Goal: Task Accomplishment & Management: Complete application form

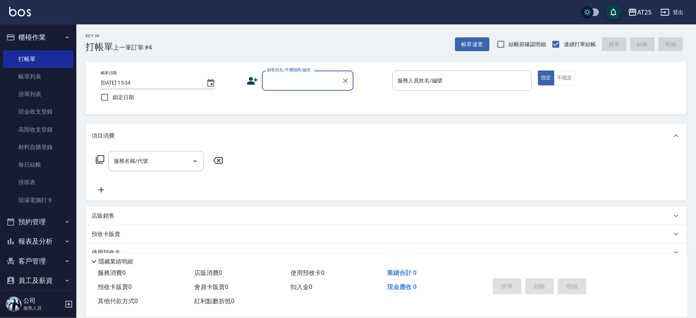
click at [290, 90] on div "顧客姓名/手機號碼/編號" at bounding box center [308, 81] width 92 height 20
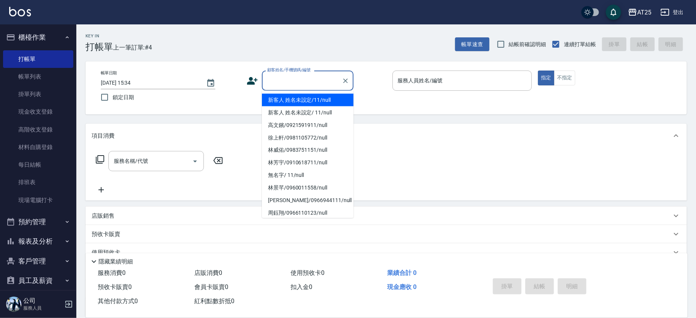
click at [305, 95] on li "新客人 姓名未設定/11/null" at bounding box center [308, 100] width 92 height 13
type input "新客人 姓名未設定/11/null"
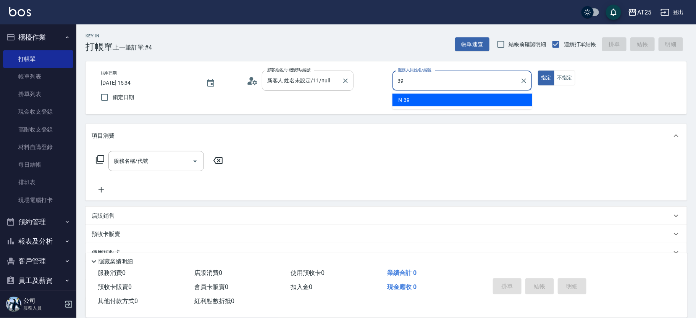
type input "N-39"
type button "true"
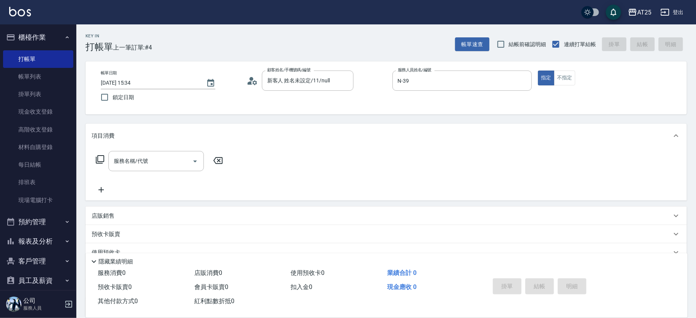
click at [535, 117] on div "Key In 打帳單 上一筆訂單:#4 帳單速查 結帳前確認明細 連續打單結帳 掛單 結帳 明細 帳單日期 2025/10/09 15:34 鎖定日期 顧客姓…" at bounding box center [386, 206] width 620 height 365
click at [564, 84] on button "不指定" at bounding box center [564, 78] width 21 height 15
click at [144, 162] on div "服務名稱/代號 服務名稱/代號" at bounding box center [155, 161] width 95 height 20
type input "201"
type input "30"
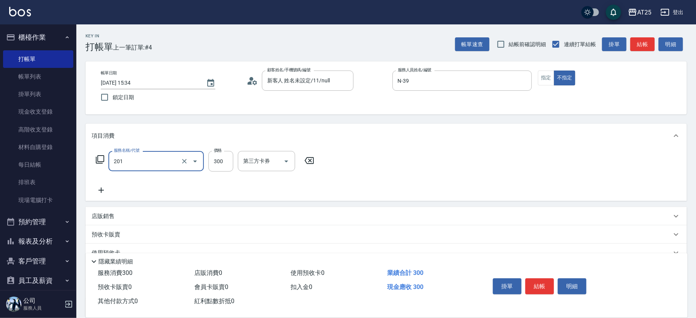
type input "洗髮(201)"
type input "0"
type input "40"
type input "400"
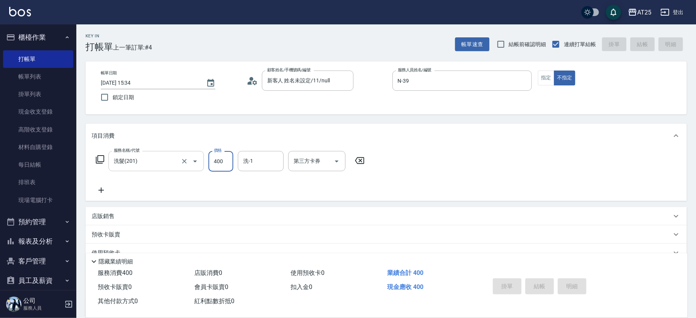
type input "2025/10/09 16:57"
type input "0"
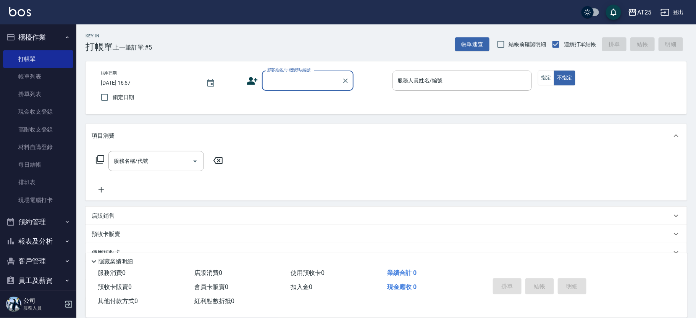
click at [287, 73] on div "顧客姓名/手機號碼/編號" at bounding box center [308, 81] width 92 height 20
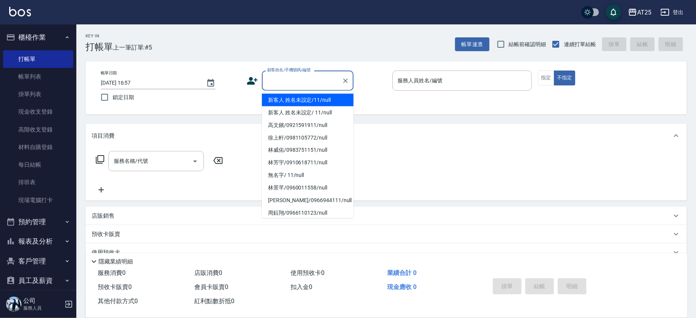
click at [314, 94] on li "新客人 姓名未設定/11/null" at bounding box center [308, 100] width 92 height 13
type input "新客人 姓名未設定/11/null"
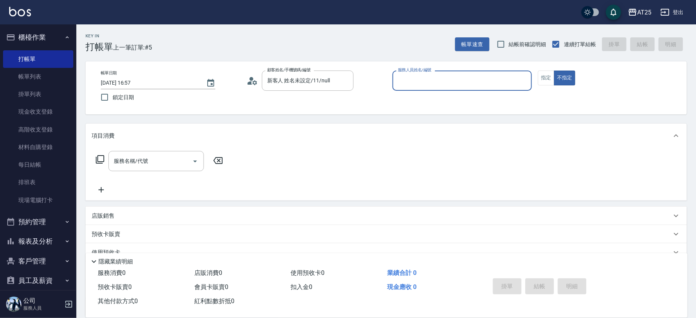
click at [537, 78] on div "帳單日期 2025/10/09 16:57 鎖定日期 顧客姓名/手機號碼/編號 新客人 姓名未設定/11/null 顧客姓名/手機號碼/編號 服務人員姓名/編…" at bounding box center [386, 88] width 583 height 35
click at [541, 77] on button "指定" at bounding box center [546, 78] width 16 height 15
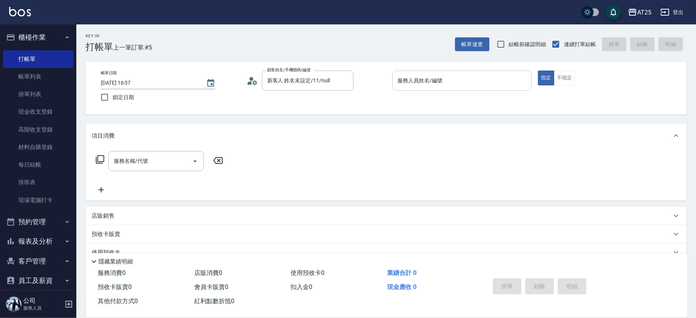
click at [489, 82] on input "服務人員姓名/編號" at bounding box center [462, 80] width 133 height 13
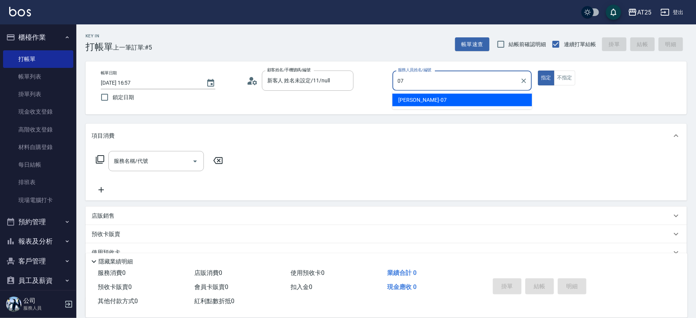
type input "Cooper-07"
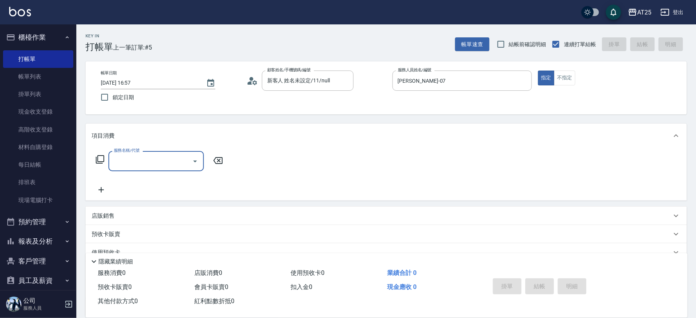
click at [105, 158] on div "服務名稱/代號 服務名稱/代號" at bounding box center [160, 161] width 136 height 20
click at [102, 159] on icon at bounding box center [99, 159] width 9 height 9
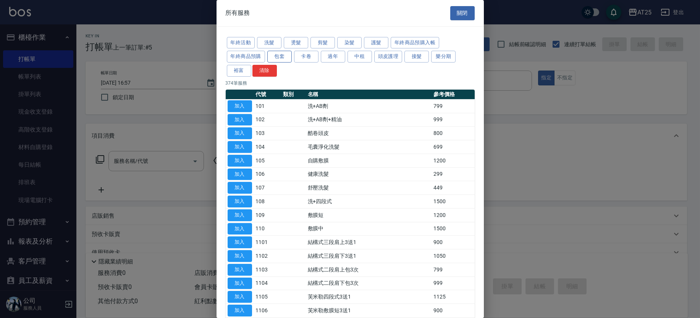
click at [283, 54] on button "包套" at bounding box center [279, 57] width 24 height 12
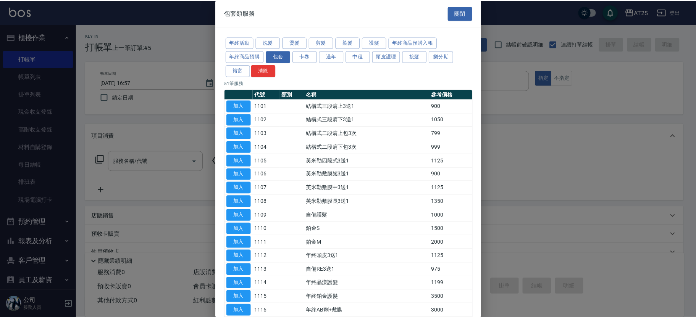
scroll to position [504, 0]
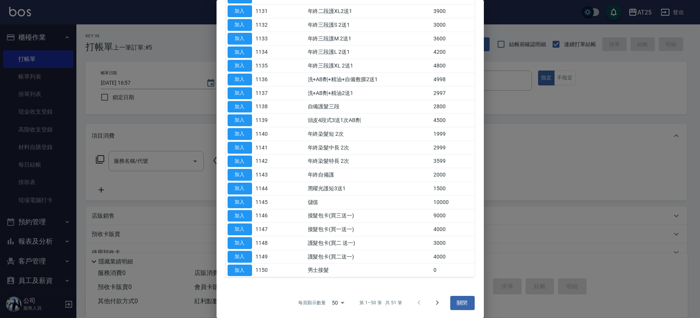
click at [247, 199] on button "加入" at bounding box center [240, 203] width 24 height 12
type input "儲值(1145)"
type input "1000"
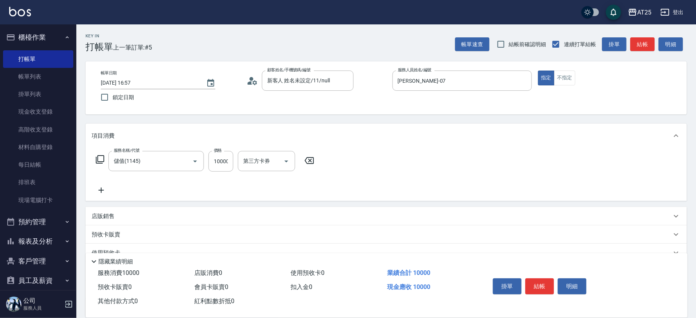
click at [104, 187] on icon at bounding box center [101, 190] width 19 height 9
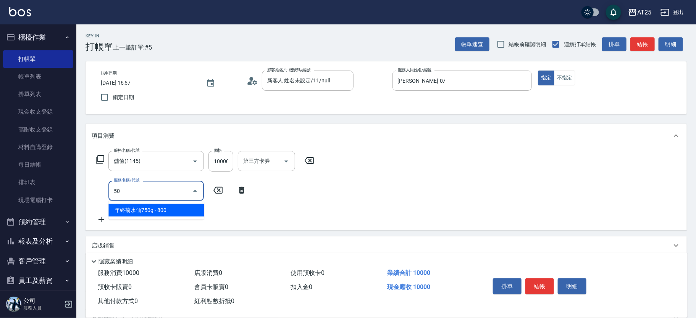
type input "501"
type input "1100"
type input "染髮(501)"
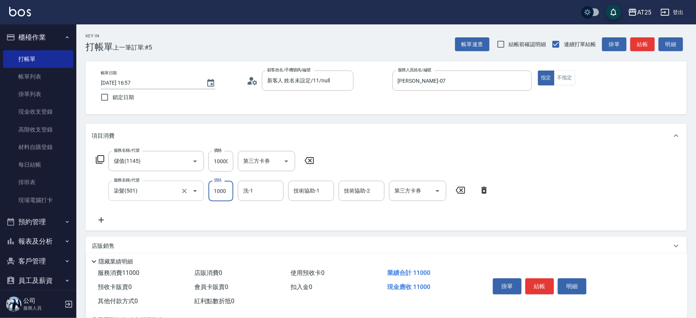
scroll to position [0, 0]
type input "1000"
type input "0"
type input "游惠心-68"
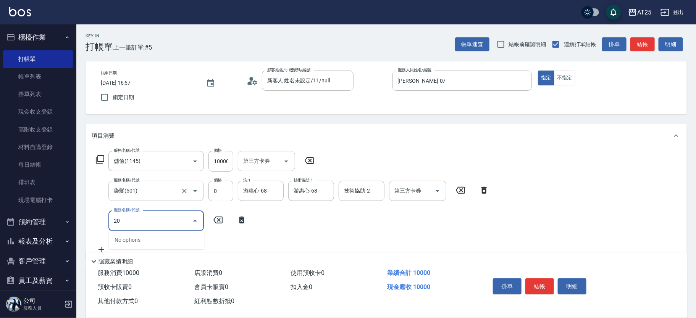
type input "201"
type input "1030"
type input "洗髮(201)"
type input "1000"
type input "0"
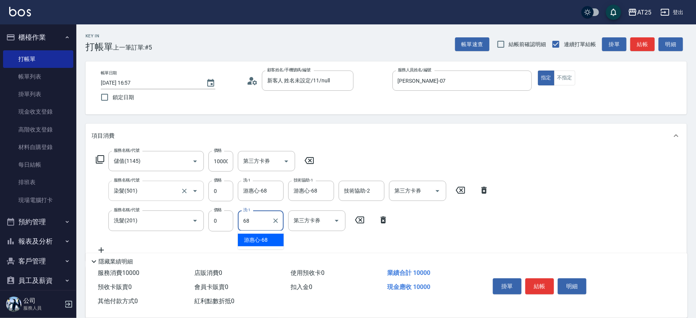
type input "游惠心-68"
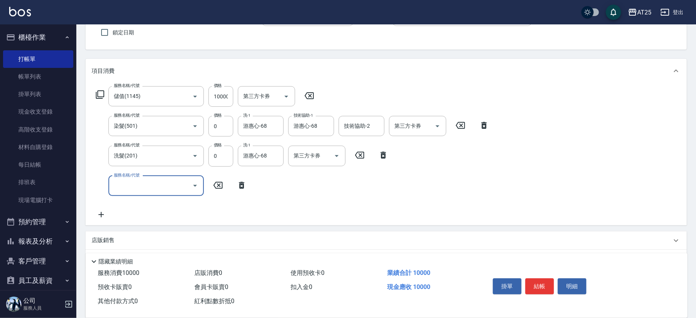
scroll to position [68, 0]
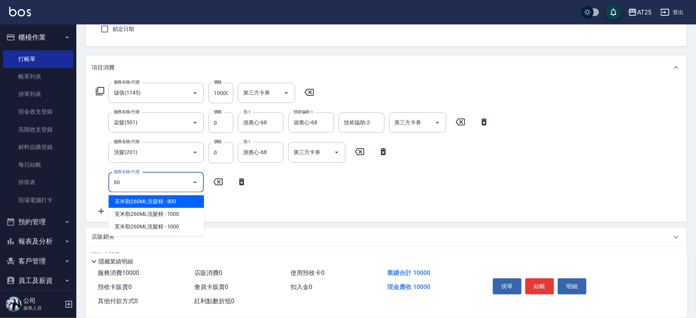
type input "601"
type input "1100"
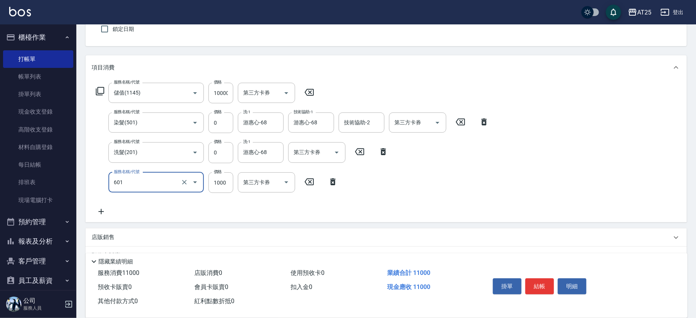
type input "自備護髮(1000上)(601)"
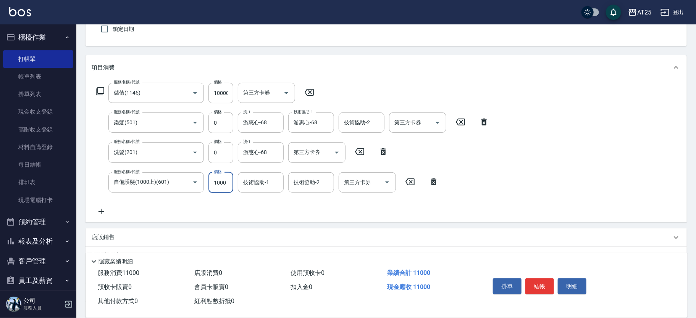
type input "1000"
type input "0"
type input "游惠心-68"
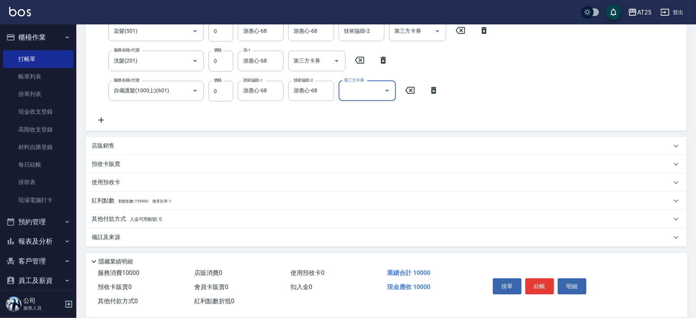
click at [231, 220] on div "其他付款方式 入金可用餘額: 0" at bounding box center [382, 219] width 580 height 8
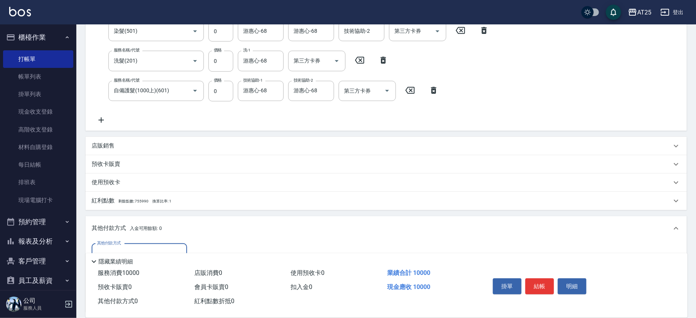
scroll to position [250, 0]
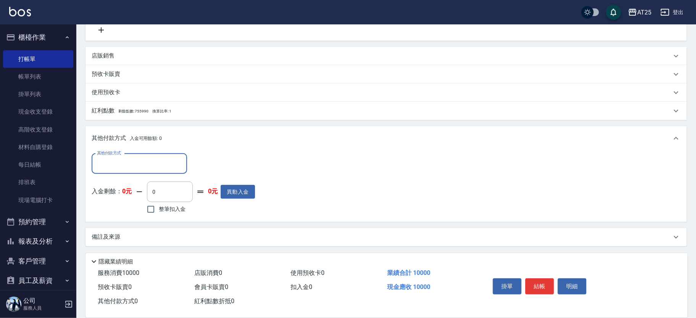
click at [134, 161] on input "其他付款方式" at bounding box center [139, 163] width 89 height 13
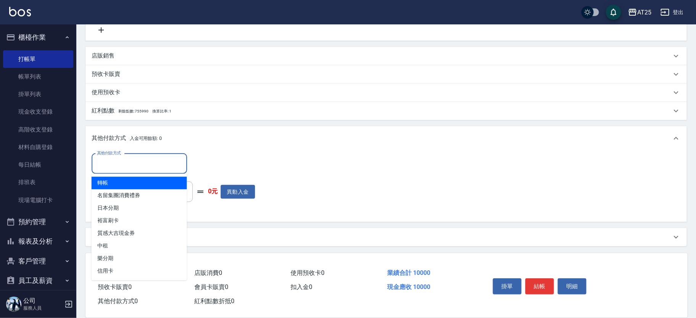
click at [132, 181] on span "轉帳" at bounding box center [139, 183] width 95 height 13
type input "轉帳"
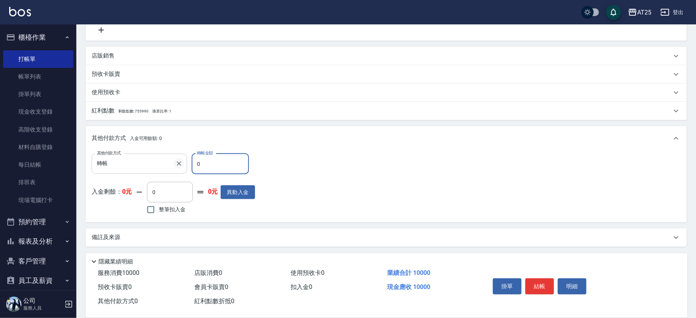
drag, startPoint x: 194, startPoint y: 170, endPoint x: 179, endPoint y: 167, distance: 15.1
click at [179, 167] on div "其他付款方式 轉帳 其他付款方式 轉帳金額 0 轉帳金額" at bounding box center [173, 164] width 163 height 21
drag, startPoint x: 237, startPoint y: 163, endPoint x: 187, endPoint y: 166, distance: 50.1
click at [187, 166] on div "其他付款方式 轉帳 其他付款方式 轉帳金額 0 轉帳金額" at bounding box center [173, 164] width 163 height 21
type input "1"
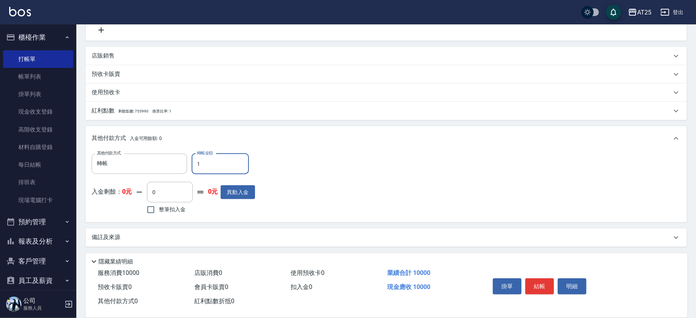
type input "990"
type input "100"
type input "900"
type input "1000"
type input "0"
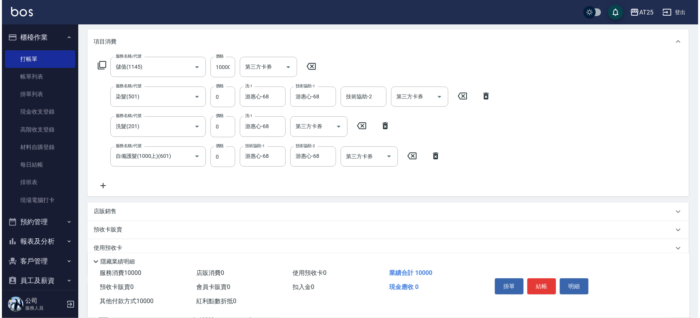
scroll to position [0, 0]
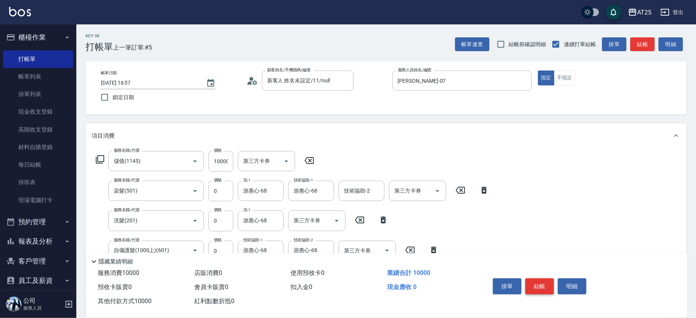
type input "10000"
click at [540, 284] on button "結帳" at bounding box center [539, 287] width 29 height 16
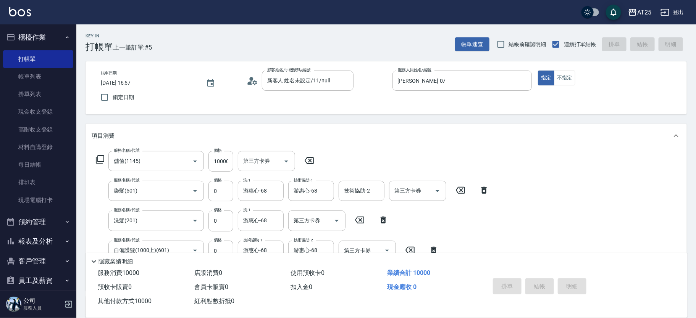
type input "2025/10/09 16:58"
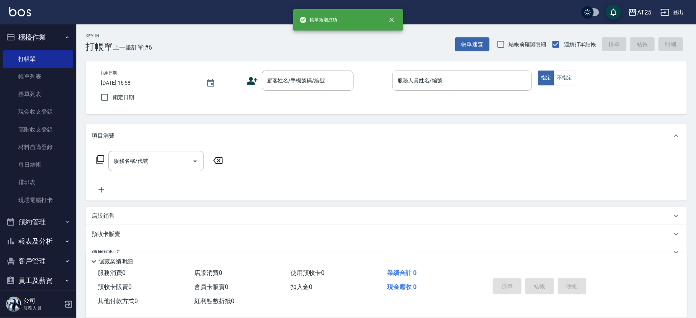
click at [636, 103] on div "帳單日期 2025/10/09 16:58 鎖定日期 顧客姓名/手機號碼/編號 顧客姓名/手機號碼/編號 服務人員姓名/編號 服務人員姓名/編號 指定 不指定" at bounding box center [386, 88] width 583 height 35
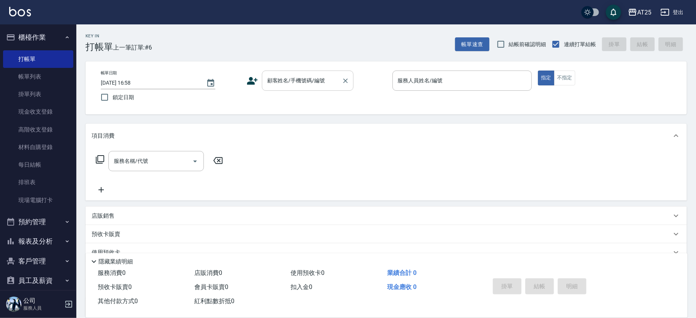
click at [302, 81] on input "顧客姓名/手機號碼/編號" at bounding box center [301, 80] width 73 height 13
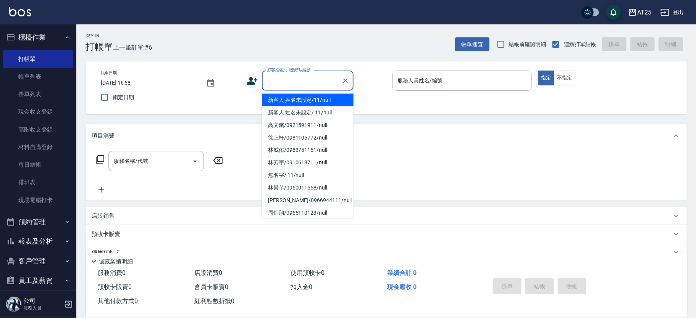
click at [309, 97] on li "新客人 姓名未設定/11/null" at bounding box center [308, 100] width 92 height 13
type input "新客人 姓名未設定/11/null"
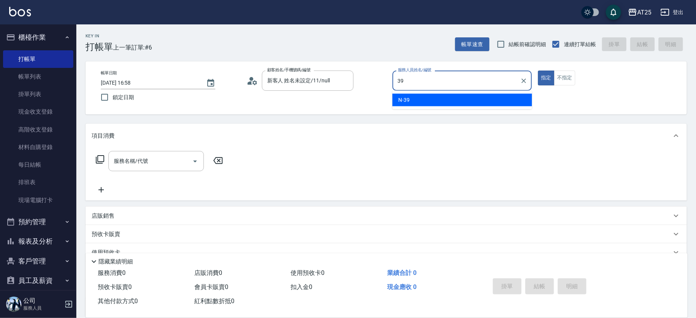
type input "N-39"
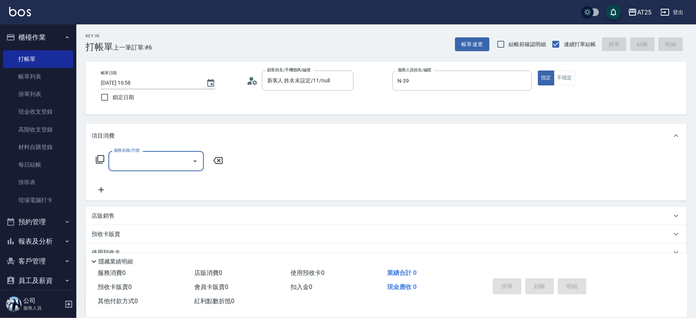
click at [148, 157] on input "服務名稱/代號" at bounding box center [150, 161] width 77 height 13
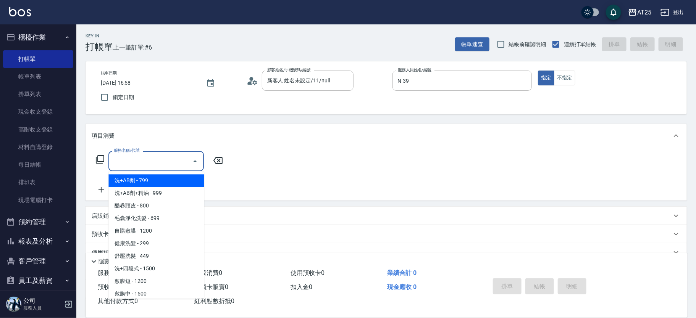
click at [159, 177] on span "洗+AB劑 - 799" at bounding box center [155, 180] width 95 height 13
type input "洗+AB劑(101)"
type input "70"
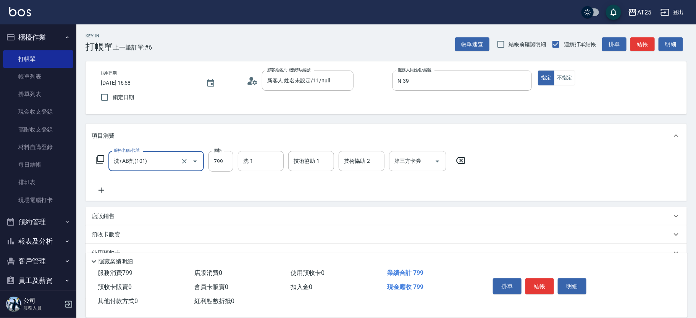
click at [103, 192] on icon at bounding box center [101, 190] width 19 height 9
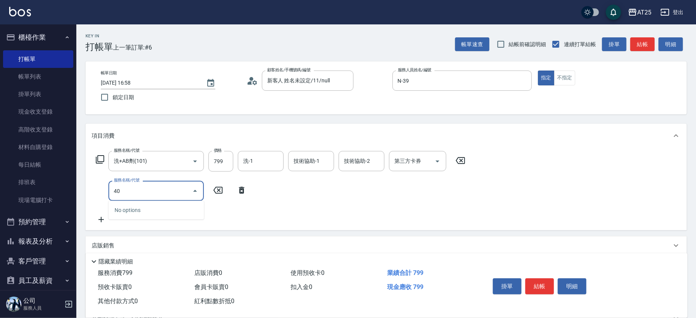
type input "401"
type input "100"
type input "剪髮(401)"
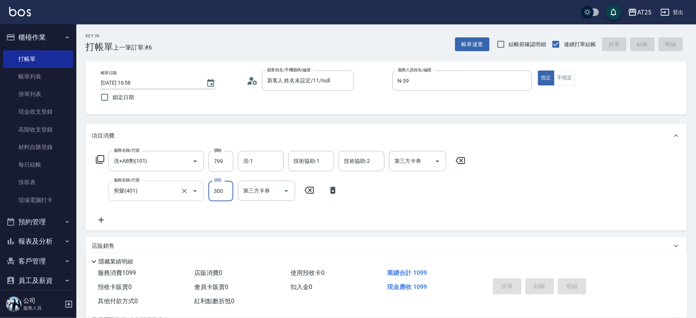
type input "2025/10/09 17:01"
type input "0"
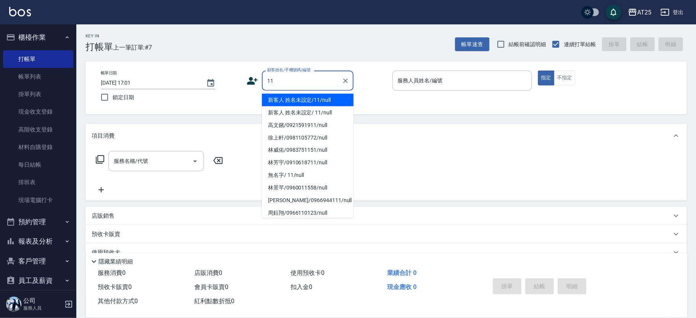
type input "新客人 姓名未設定/11/null"
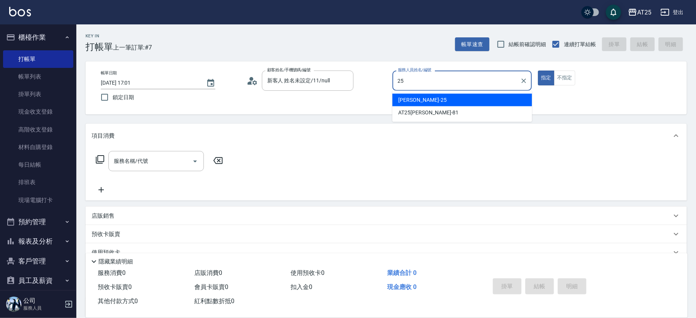
type input "Evan-25"
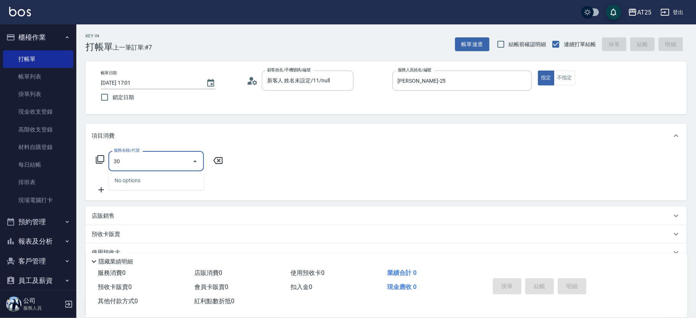
type input "306"
type input "100"
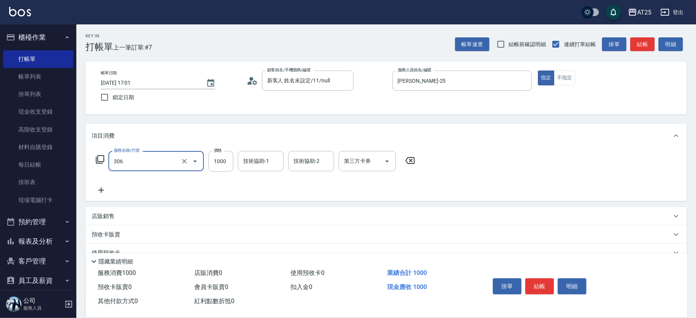
type input "男生壓貼(306)"
type input "0"
type input "16"
type input "10"
type input "160"
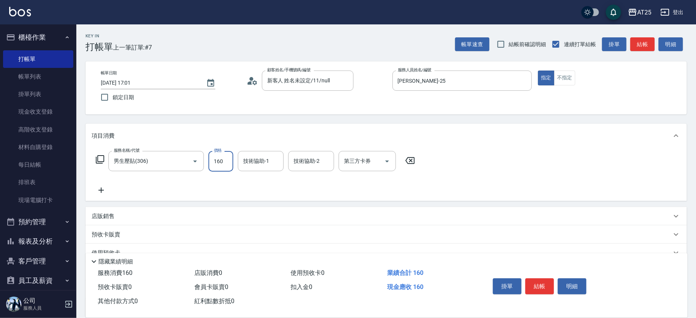
type input "160"
type input "1600"
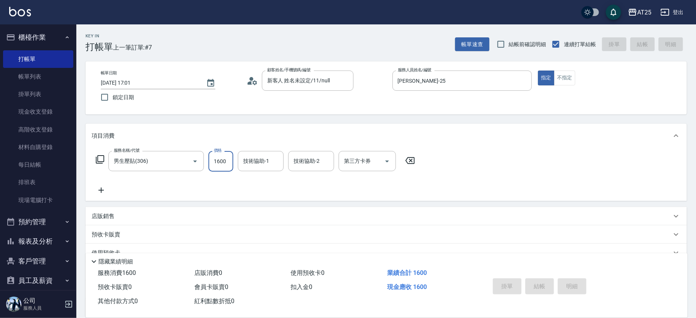
type input "2025/10/09 17:29"
type input "0"
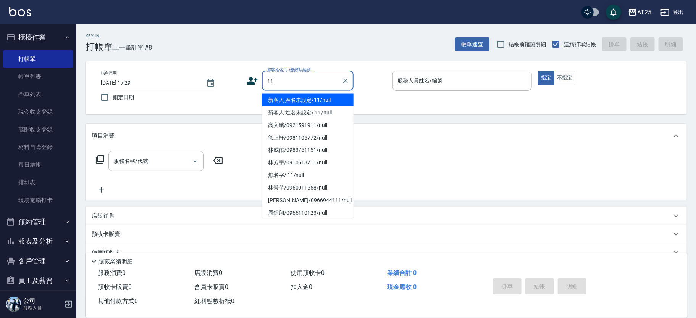
type input "新客人 姓名未設定/11/null"
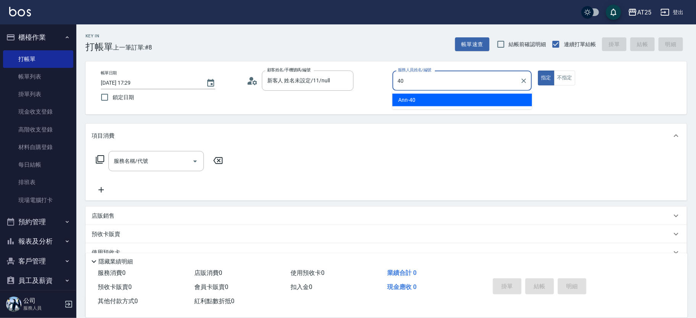
type input "Ann-40"
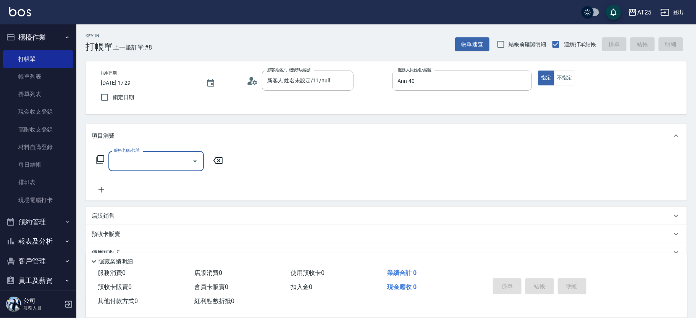
click at [103, 156] on icon at bounding box center [99, 159] width 9 height 9
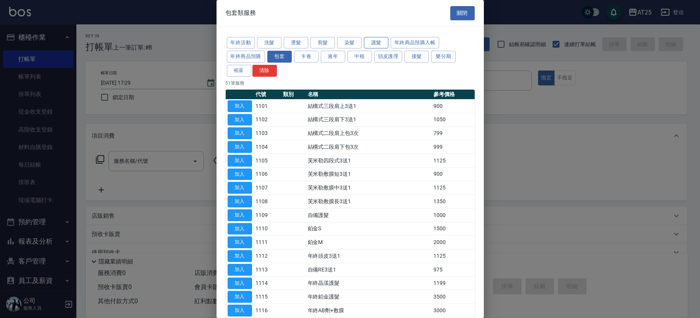
click at [365, 40] on button "護髮" at bounding box center [376, 43] width 24 height 12
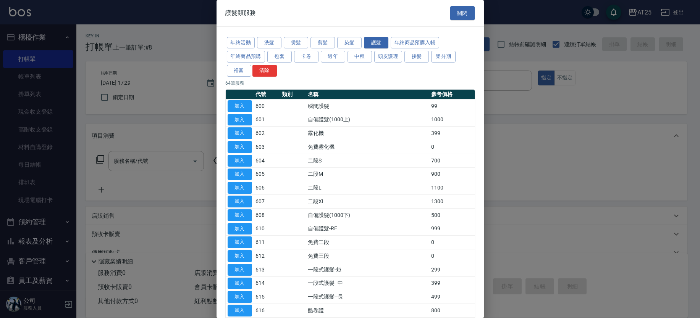
click at [484, 36] on div at bounding box center [350, 159] width 700 height 318
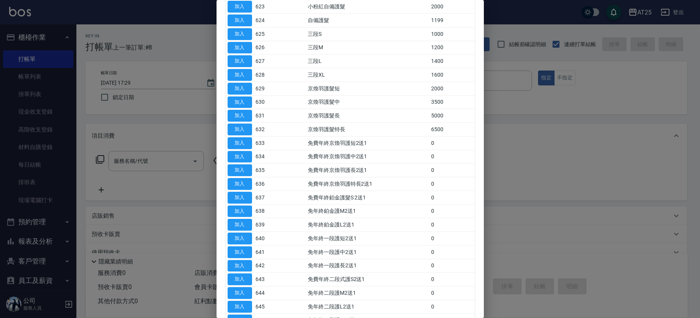
scroll to position [504, 0]
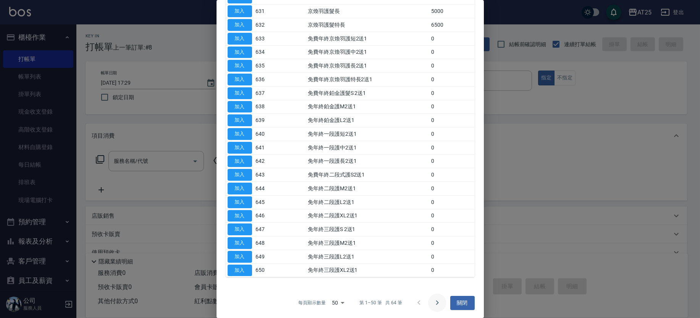
click at [437, 301] on icon "Go to next page" at bounding box center [437, 303] width 9 height 9
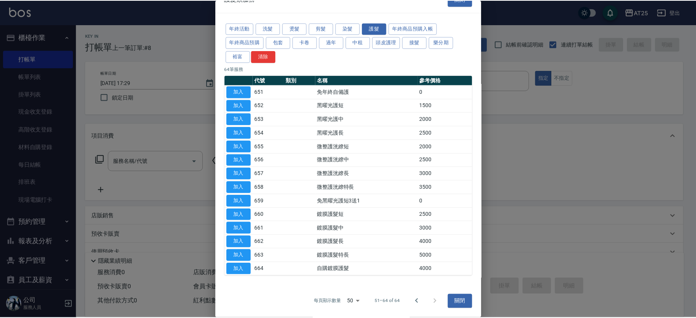
scroll to position [14, 0]
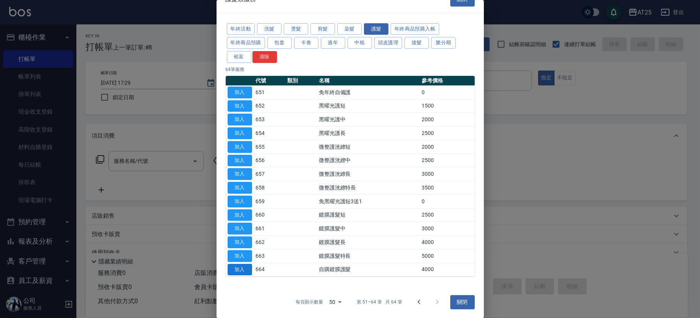
click at [232, 266] on button "加入" at bounding box center [240, 270] width 24 height 12
type input "自購鍍膜護髮(664)"
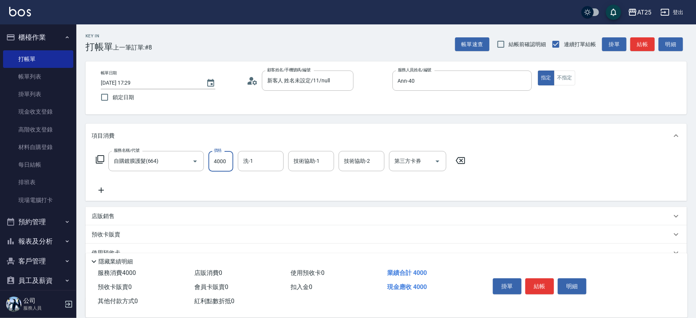
click at [225, 165] on input "4000" at bounding box center [220, 161] width 25 height 21
type input "0"
type input "33"
type input "30"
type input "330"
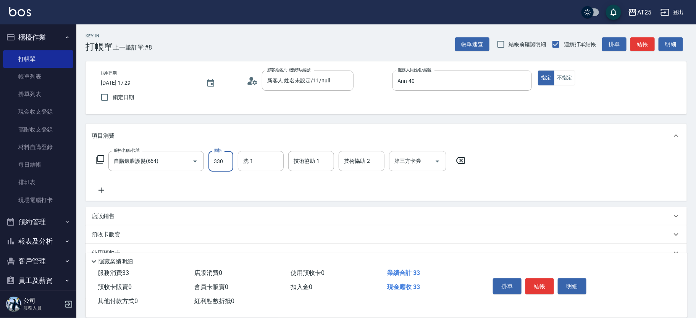
type input "330"
type input "3300"
type input "惠均-70"
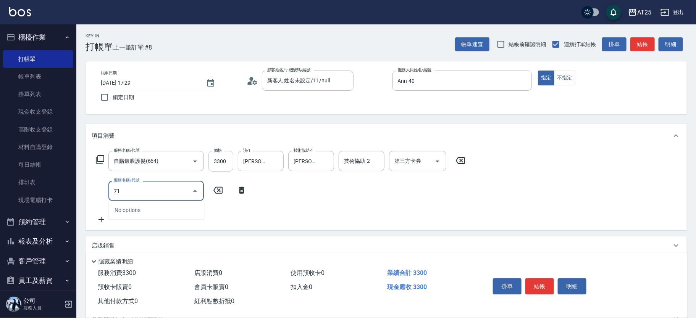
type input "714"
type input "480"
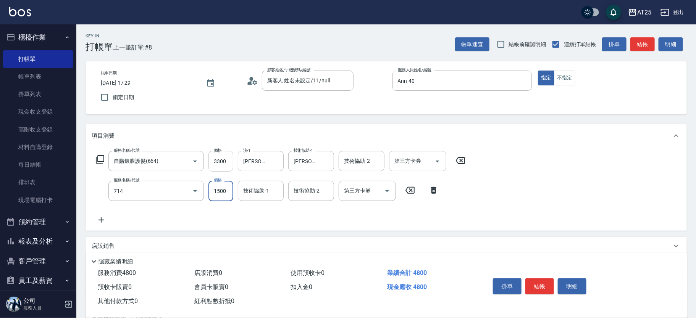
type input "拆(714)"
type input "330"
type input "0"
type input "惠均-70"
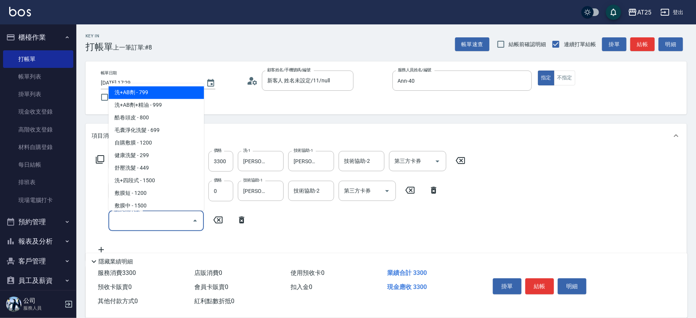
click at [147, 223] on input "服務名稱/代號" at bounding box center [150, 220] width 77 height 13
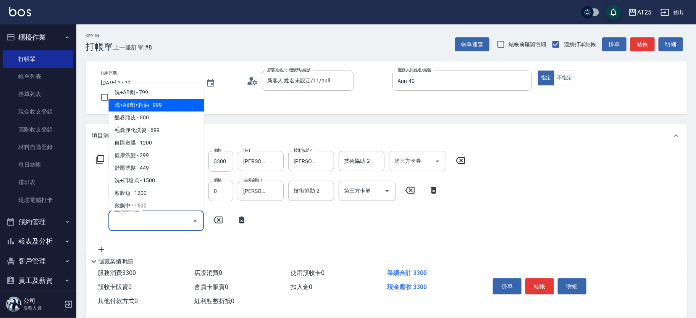
click at [166, 106] on span "洗+AB劑+精油 - 999" at bounding box center [155, 105] width 95 height 13
type input "420"
type input "洗+AB劑+精油(102)"
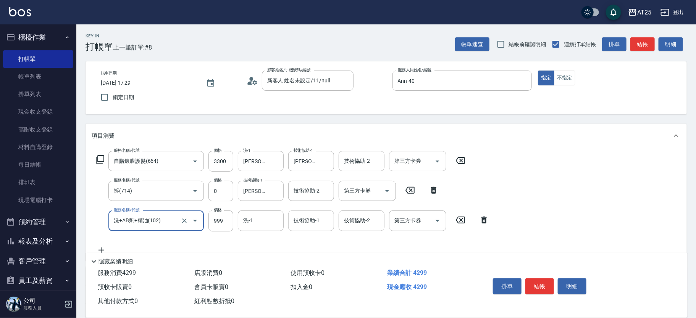
click at [329, 225] on input "技術協助-1" at bounding box center [311, 220] width 39 height 13
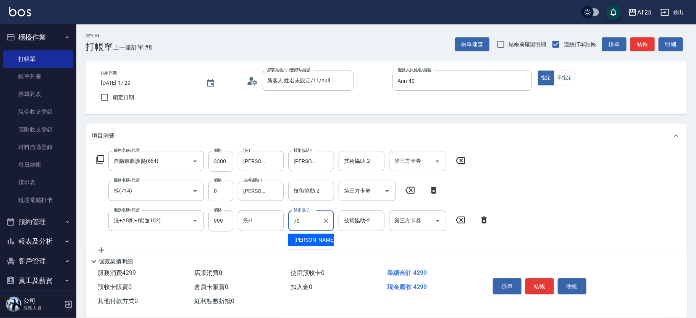
type input "惠均-70"
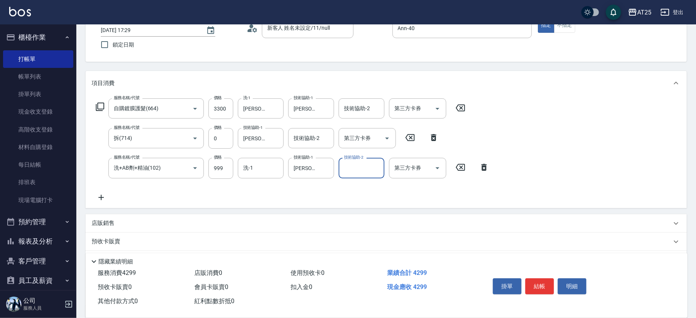
scroll to position [48, 0]
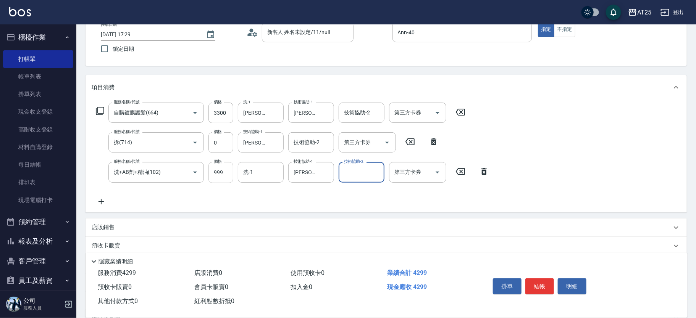
click at [223, 179] on input "999" at bounding box center [220, 172] width 25 height 21
click at [224, 191] on div "服務名稱/代號 自購鍍膜護髮(664) 服務名稱/代號 價格 3300 價格 洗-1 惠均-70 洗-1 技術協助-1 惠均-70 技術協助-1 技術協助-2…" at bounding box center [293, 154] width 402 height 103
click at [222, 174] on input "999" at bounding box center [220, 172] width 25 height 21
type input "7"
type input "330"
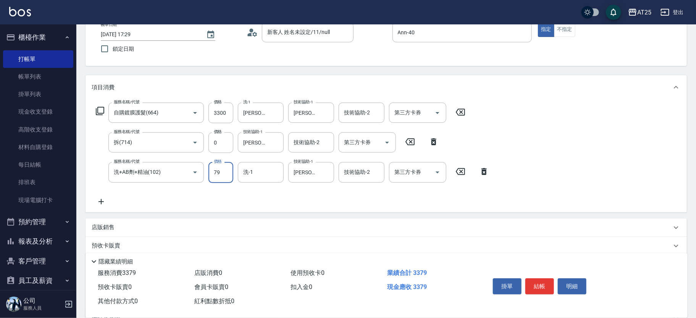
type input "799"
type input "400"
type input "799"
click at [485, 168] on icon at bounding box center [484, 171] width 19 height 9
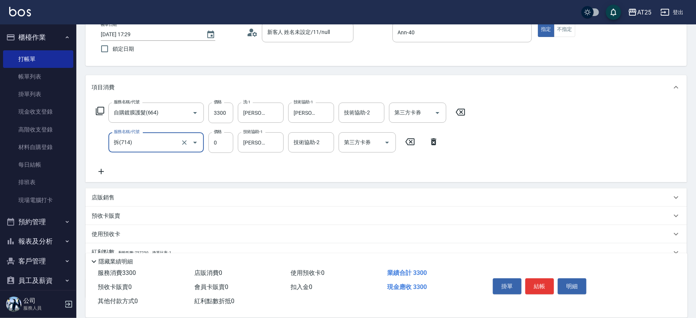
click at [108, 169] on icon at bounding box center [101, 171] width 19 height 9
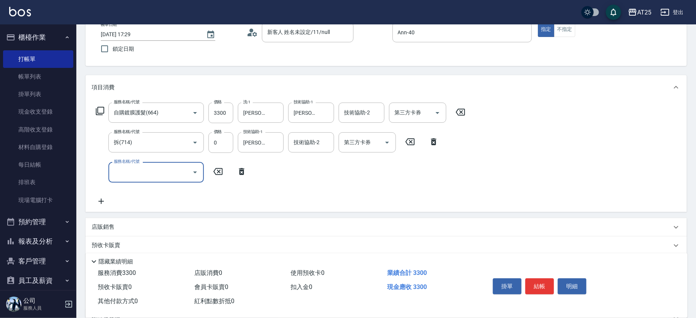
click at [129, 169] on input "服務名稱/代號" at bounding box center [150, 172] width 77 height 13
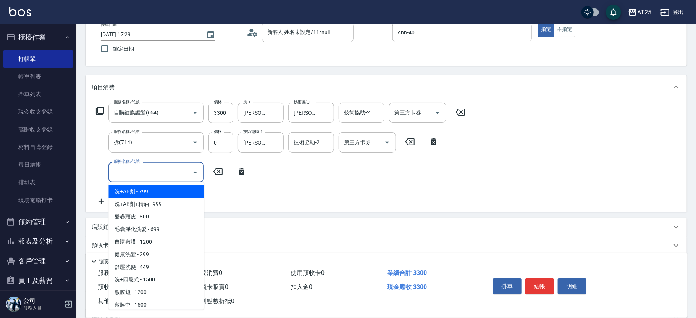
click at [161, 194] on span "洗+AB劑 - 799" at bounding box center [155, 192] width 95 height 13
type input "400"
type input "洗+AB劑(101)"
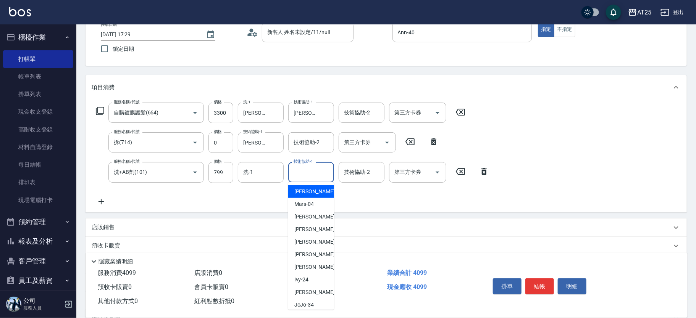
click at [302, 171] on input "技術協助-1" at bounding box center [311, 172] width 39 height 13
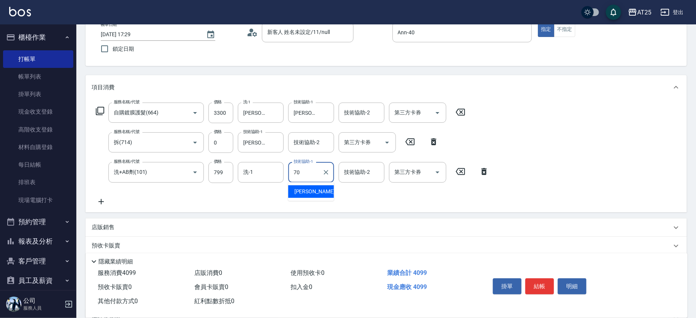
type input "惠均-70"
click at [223, 178] on input "799" at bounding box center [220, 172] width 25 height 21
type input "7"
type input "330"
type input "717"
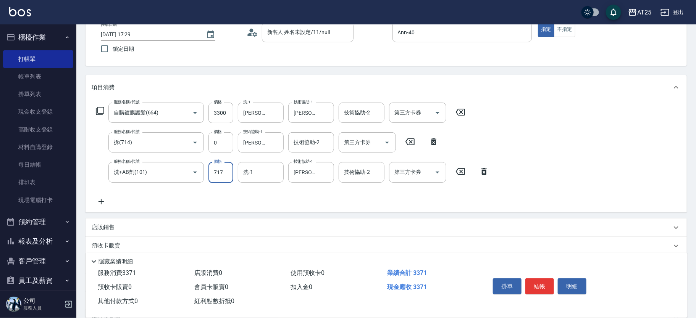
type input "400"
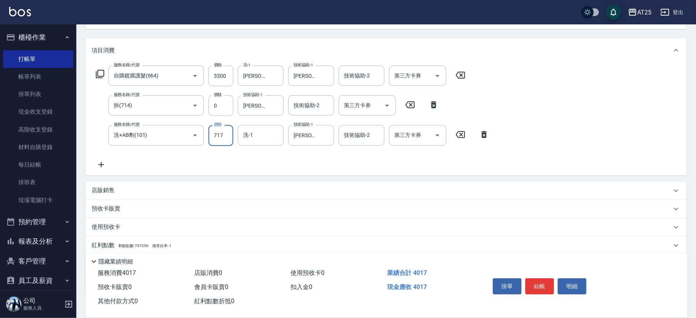
scroll to position [131, 0]
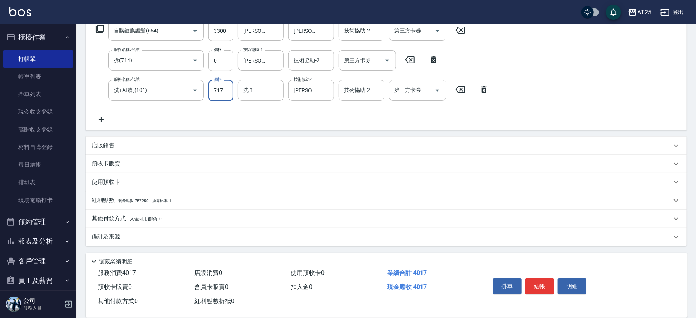
type input "717"
click at [193, 213] on div "其他付款方式 入金可用餘額: 0" at bounding box center [386, 219] width 601 height 18
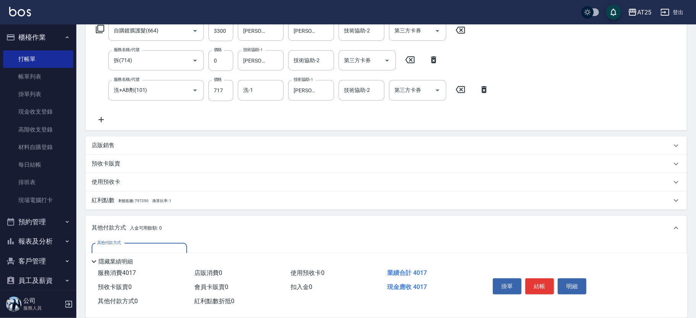
scroll to position [220, 0]
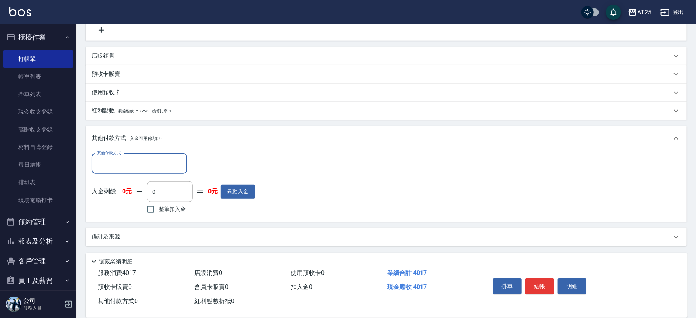
click at [98, 163] on input "其他付款方式" at bounding box center [139, 163] width 89 height 13
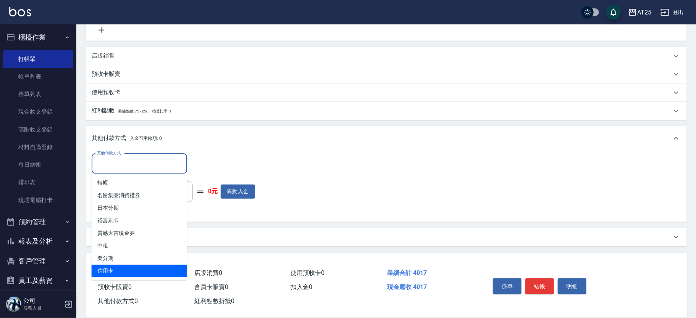
click at [105, 272] on span "信用卡" at bounding box center [139, 271] width 95 height 13
type input "信用卡"
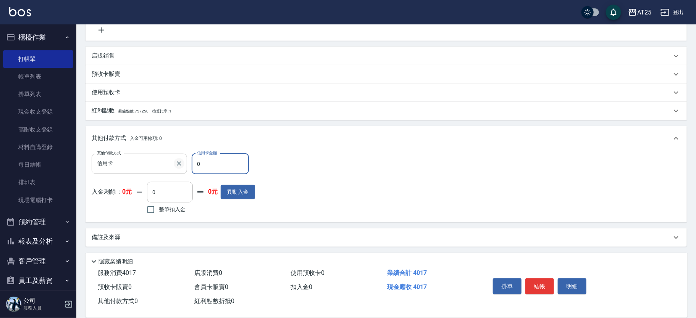
drag, startPoint x: 218, startPoint y: 166, endPoint x: 179, endPoint y: 160, distance: 39.4
click at [179, 160] on div "其他付款方式 信用卡 其他付款方式 信用卡金額 0 信用卡金額" at bounding box center [173, 164] width 163 height 21
type input "40"
type input "360"
type input "401"
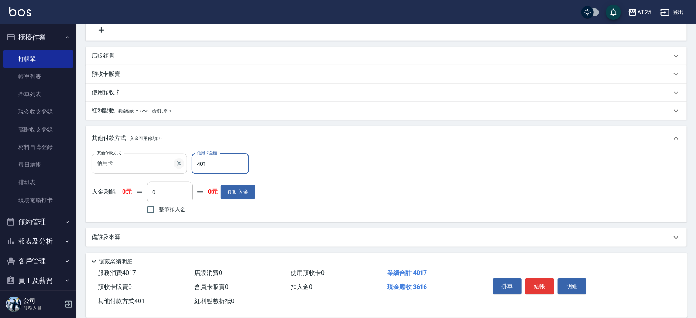
type input "0"
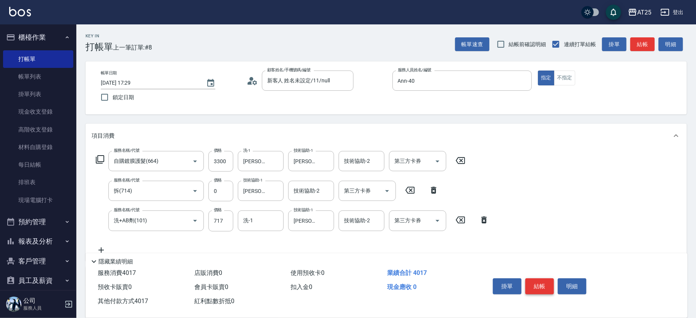
type input "4017"
click at [541, 283] on button "結帳" at bounding box center [539, 287] width 29 height 16
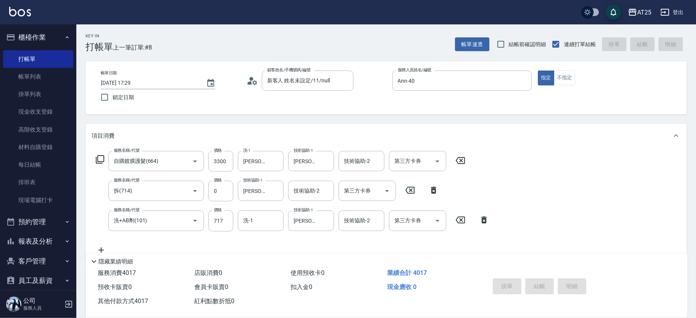
type input "2025/10/09 17:31"
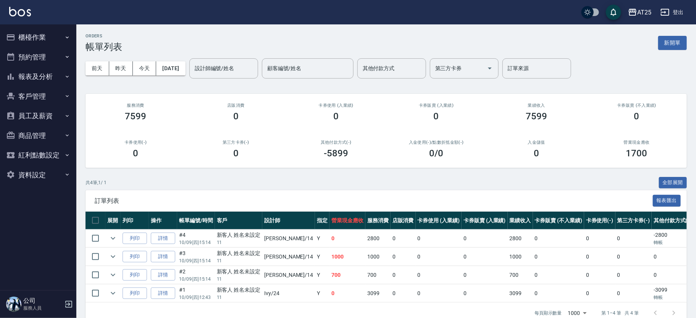
drag, startPoint x: 550, startPoint y: 33, endPoint x: 541, endPoint y: 30, distance: 8.8
click at [550, 33] on div "ORDERS 帳單列表 新開單 前天 昨天 今天 2025/10/09 設計師編號/姓名 設計師編號/姓名 顧客編號/姓名 顧客編號/姓名 其他付款方式 其他…" at bounding box center [386, 178] width 620 height 308
